Goal: Information Seeking & Learning: Learn about a topic

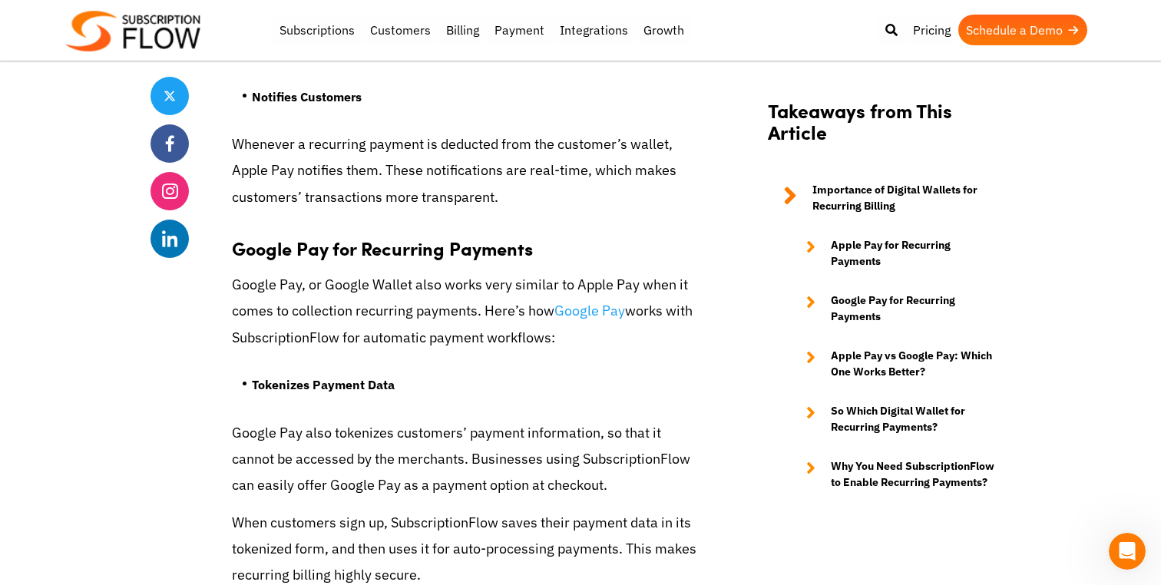
scroll to position [3710, 0]
click at [113, 381] on body "Support Login Best Subscription Management and Billing Software 2023 Subscripti…" at bounding box center [580, 362] width 1161 height 8144
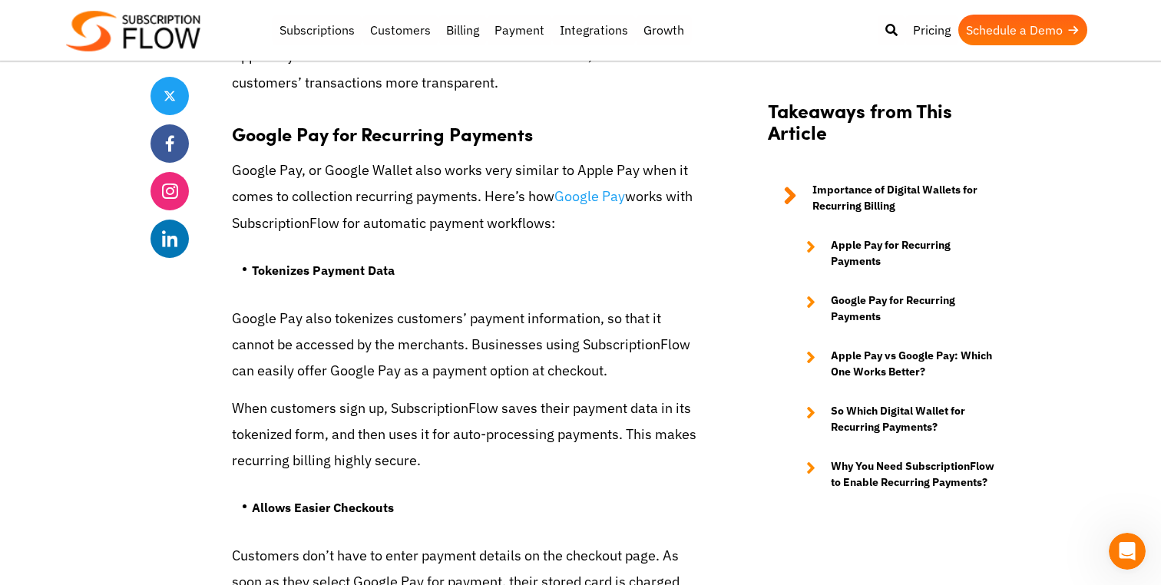
scroll to position [3845, 0]
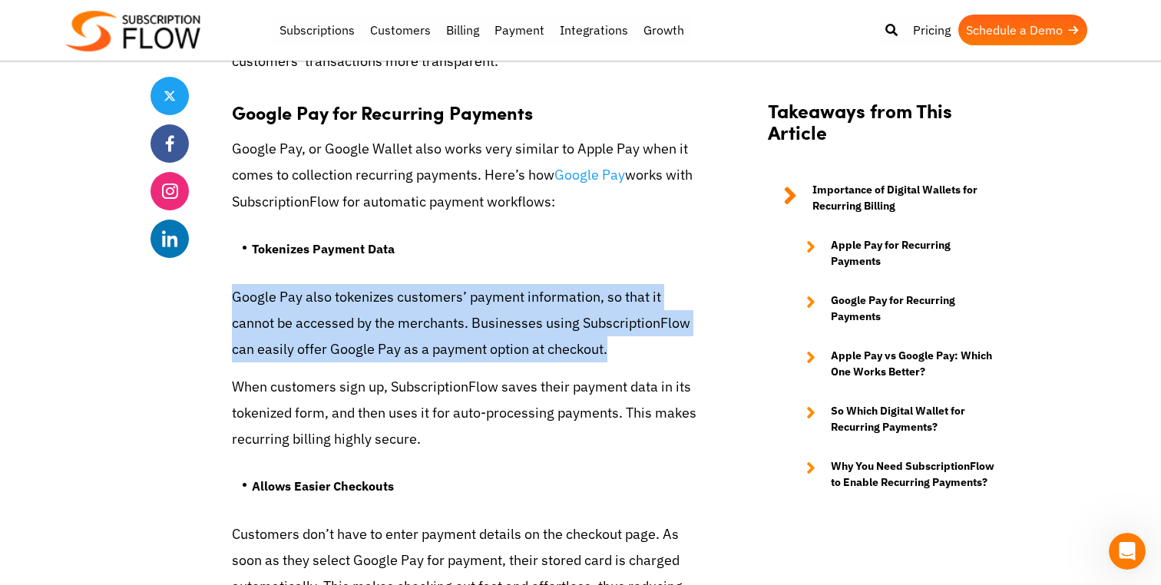
drag, startPoint x: 228, startPoint y: 296, endPoint x: 607, endPoint y: 357, distance: 384.1
click at [607, 357] on div "Share Apple Pay vs Google Pay: Which Handles Recurring Payments Better? [DATE] …" at bounding box center [580, 396] width 860 height 7745
click at [607, 357] on p "Google Pay also tokenizes customers’ payment information, so that it cannot be …" at bounding box center [468, 323] width 473 height 79
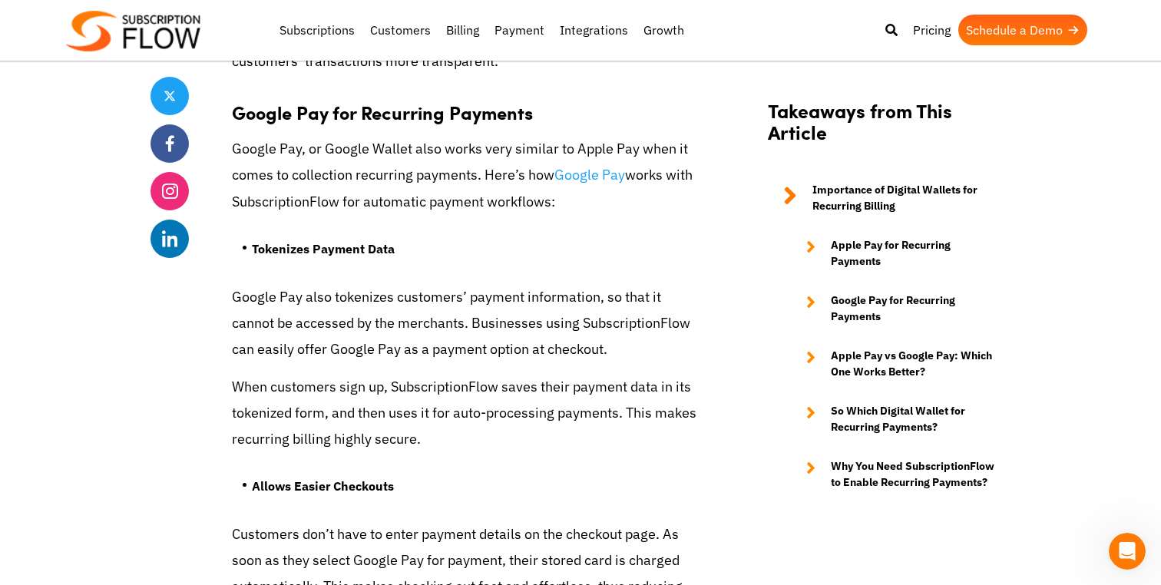
click at [580, 326] on p "Google Pay also tokenizes customers’ payment information, so that it cannot be …" at bounding box center [468, 323] width 473 height 79
click at [583, 351] on p "Google Pay also tokenizes customers’ payment information, so that it cannot be …" at bounding box center [468, 323] width 473 height 79
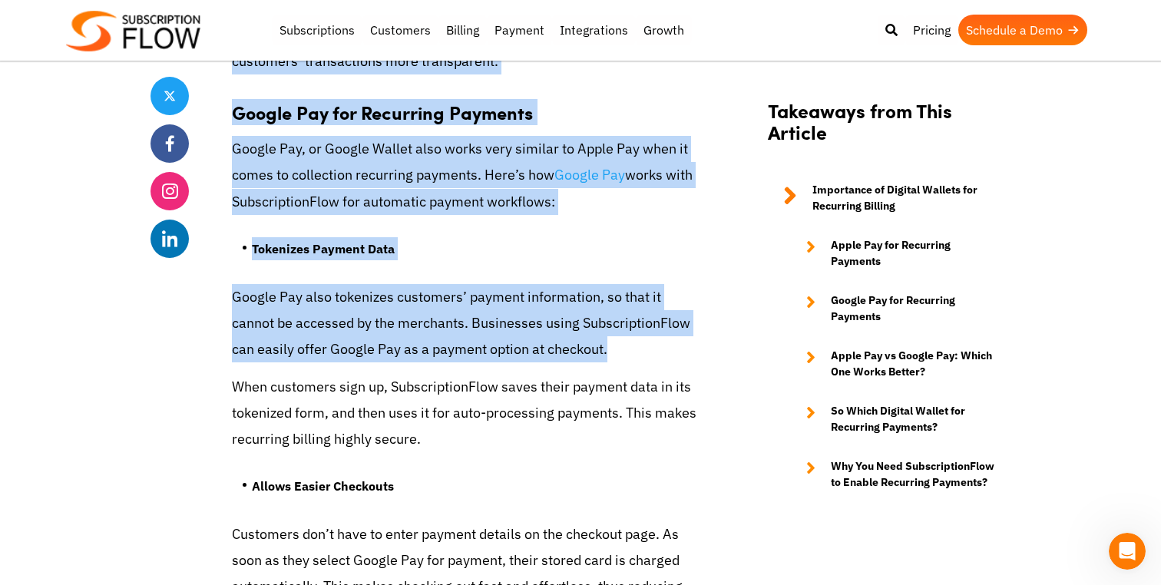
drag, startPoint x: 583, startPoint y: 351, endPoint x: 204, endPoint y: 301, distance: 381.8
click at [204, 301] on div "Share Apple Pay vs Google Pay: Which Handles Recurring Payments Better? [DATE] …" at bounding box center [580, 396] width 860 height 7745
click at [238, 305] on p "Google Pay also tokenizes customers’ payment information, so that it cannot be …" at bounding box center [468, 323] width 473 height 79
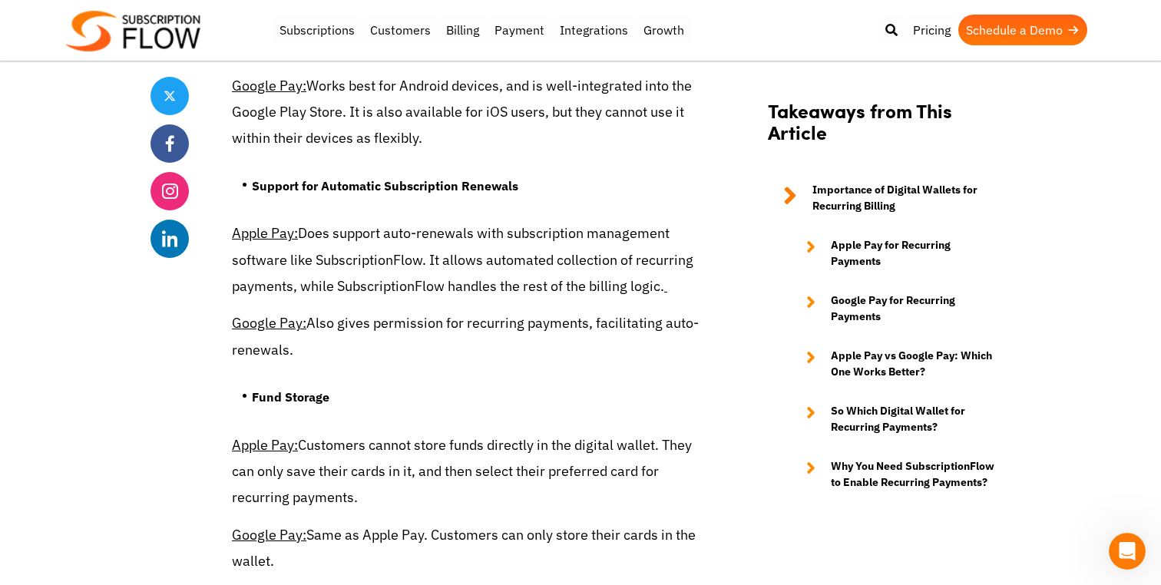
scroll to position [5191, 0]
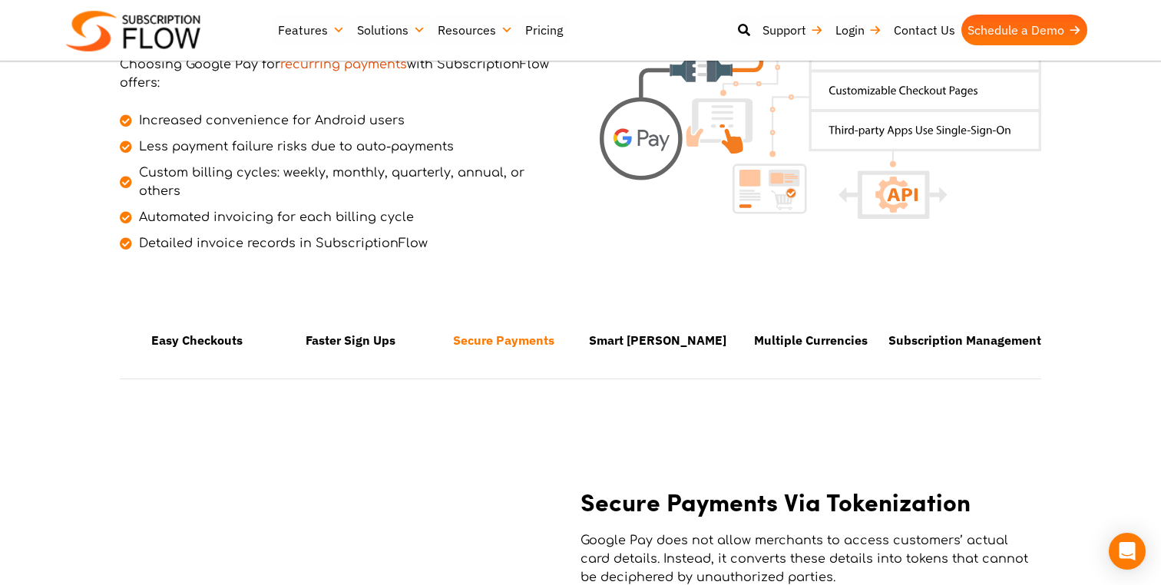
scroll to position [1000, 0]
